Goal: Task Accomplishment & Management: Use online tool/utility

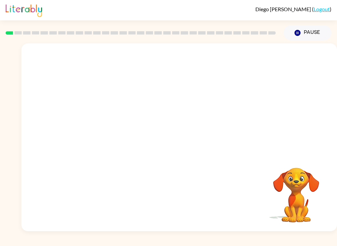
click at [124, 242] on div "[PERSON_NAME] ( Logout ) Pause Pause Your browser must support playing .mp4 fil…" at bounding box center [168, 123] width 337 height 246
click at [175, 138] on icon "button" at bounding box center [180, 141] width 12 height 12
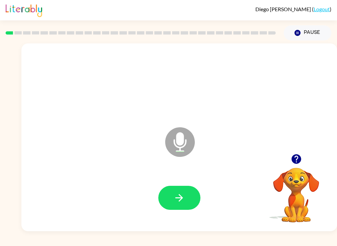
click at [180, 200] on icon "button" at bounding box center [180, 198] width 12 height 12
click at [179, 202] on icon "button" at bounding box center [180, 198] width 12 height 12
click at [183, 196] on icon "button" at bounding box center [180, 198] width 12 height 12
click at [183, 199] on icon "button" at bounding box center [180, 198] width 12 height 12
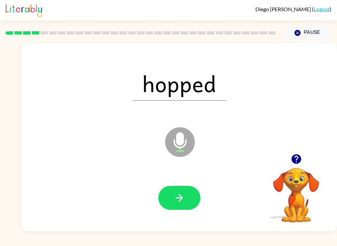
click at [189, 194] on button "button" at bounding box center [179, 198] width 42 height 24
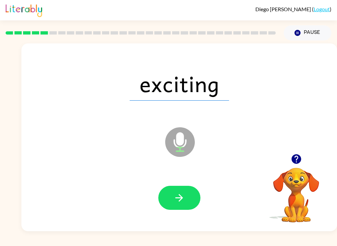
click at [191, 205] on button "button" at bounding box center [179, 198] width 42 height 24
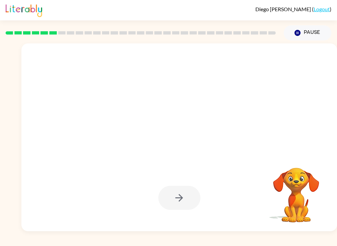
click at [333, 243] on div "[PERSON_NAME] ( Logout ) Pause Pause Your browser must support playing .mp4 fil…" at bounding box center [168, 123] width 337 height 246
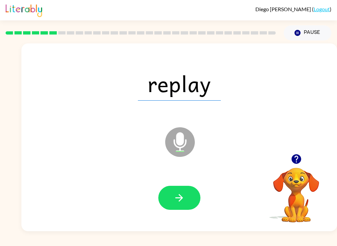
click at [181, 200] on icon "button" at bounding box center [180, 198] width 8 height 8
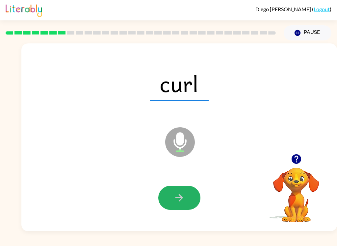
click at [187, 203] on button "button" at bounding box center [179, 198] width 42 height 24
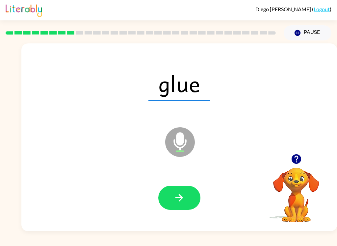
click at [184, 191] on button "button" at bounding box center [179, 198] width 42 height 24
click at [334, 243] on div "[PERSON_NAME] ( Logout ) Pause Pause haul Microphone The Microphone is here whe…" at bounding box center [168, 123] width 337 height 246
click at [176, 197] on icon "button" at bounding box center [180, 198] width 12 height 12
click at [187, 193] on button "button" at bounding box center [179, 198] width 42 height 24
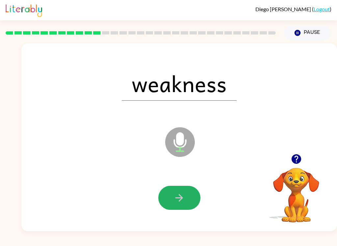
click at [166, 203] on button "button" at bounding box center [179, 198] width 42 height 24
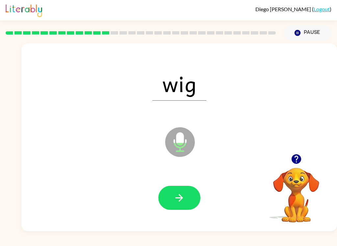
click at [178, 193] on icon "button" at bounding box center [180, 198] width 12 height 12
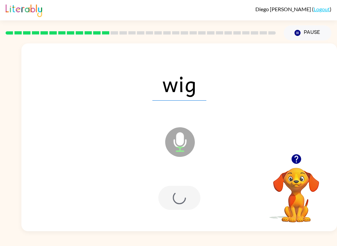
click at [178, 193] on div at bounding box center [179, 198] width 42 height 24
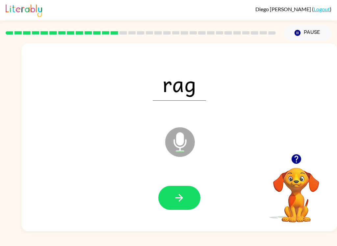
click at [187, 208] on button "button" at bounding box center [179, 198] width 42 height 24
click at [186, 203] on button "button" at bounding box center [179, 198] width 42 height 24
click at [189, 201] on button "button" at bounding box center [179, 198] width 42 height 24
click at [182, 215] on div at bounding box center [179, 198] width 303 height 54
click at [181, 200] on icon "button" at bounding box center [180, 198] width 8 height 8
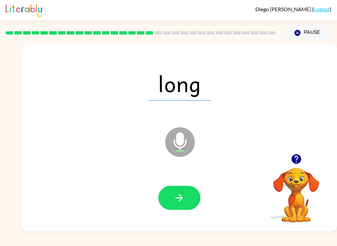
click at [179, 198] on icon "button" at bounding box center [180, 198] width 8 height 8
click at [189, 209] on button "button" at bounding box center [179, 198] width 42 height 24
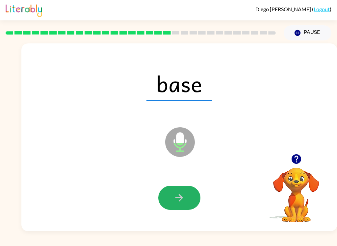
click at [181, 202] on icon "button" at bounding box center [180, 198] width 12 height 12
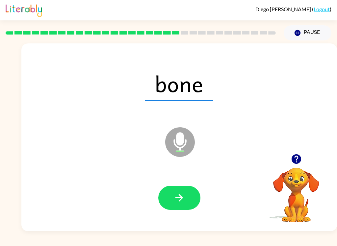
click at [179, 204] on icon "button" at bounding box center [180, 198] width 12 height 12
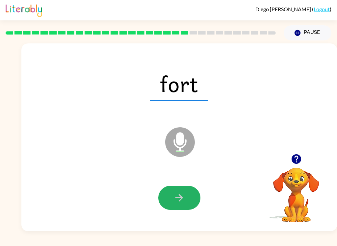
click at [181, 200] on icon "button" at bounding box center [180, 198] width 12 height 12
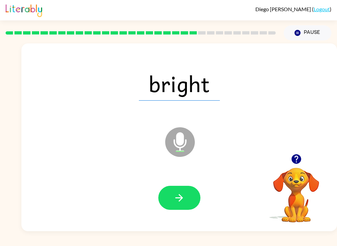
click at [190, 194] on button "button" at bounding box center [179, 198] width 42 height 24
click at [189, 200] on button "button" at bounding box center [179, 198] width 42 height 24
click at [176, 205] on button "button" at bounding box center [179, 198] width 42 height 24
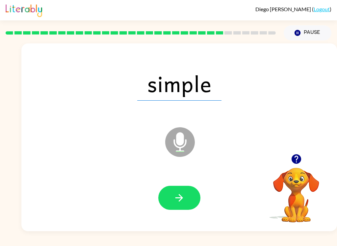
click at [184, 190] on button "button" at bounding box center [179, 198] width 42 height 24
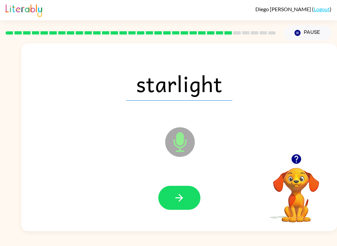
click at [190, 192] on button "button" at bounding box center [179, 198] width 42 height 24
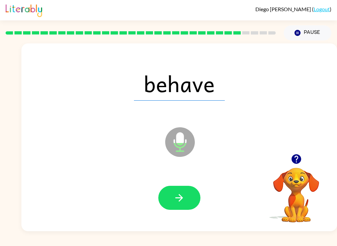
click at [183, 199] on icon "button" at bounding box center [180, 198] width 12 height 12
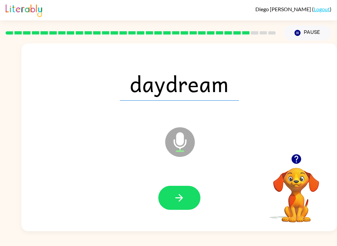
click at [193, 196] on button "button" at bounding box center [179, 198] width 42 height 24
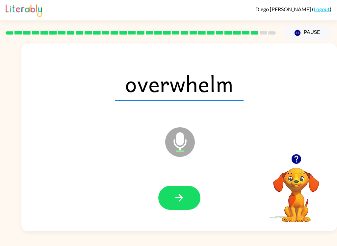
click at [184, 197] on icon "button" at bounding box center [180, 198] width 12 height 12
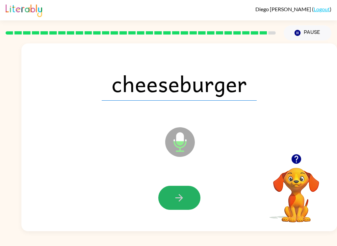
click at [189, 198] on button "button" at bounding box center [179, 198] width 42 height 24
